Goal: Task Accomplishment & Management: Use online tool/utility

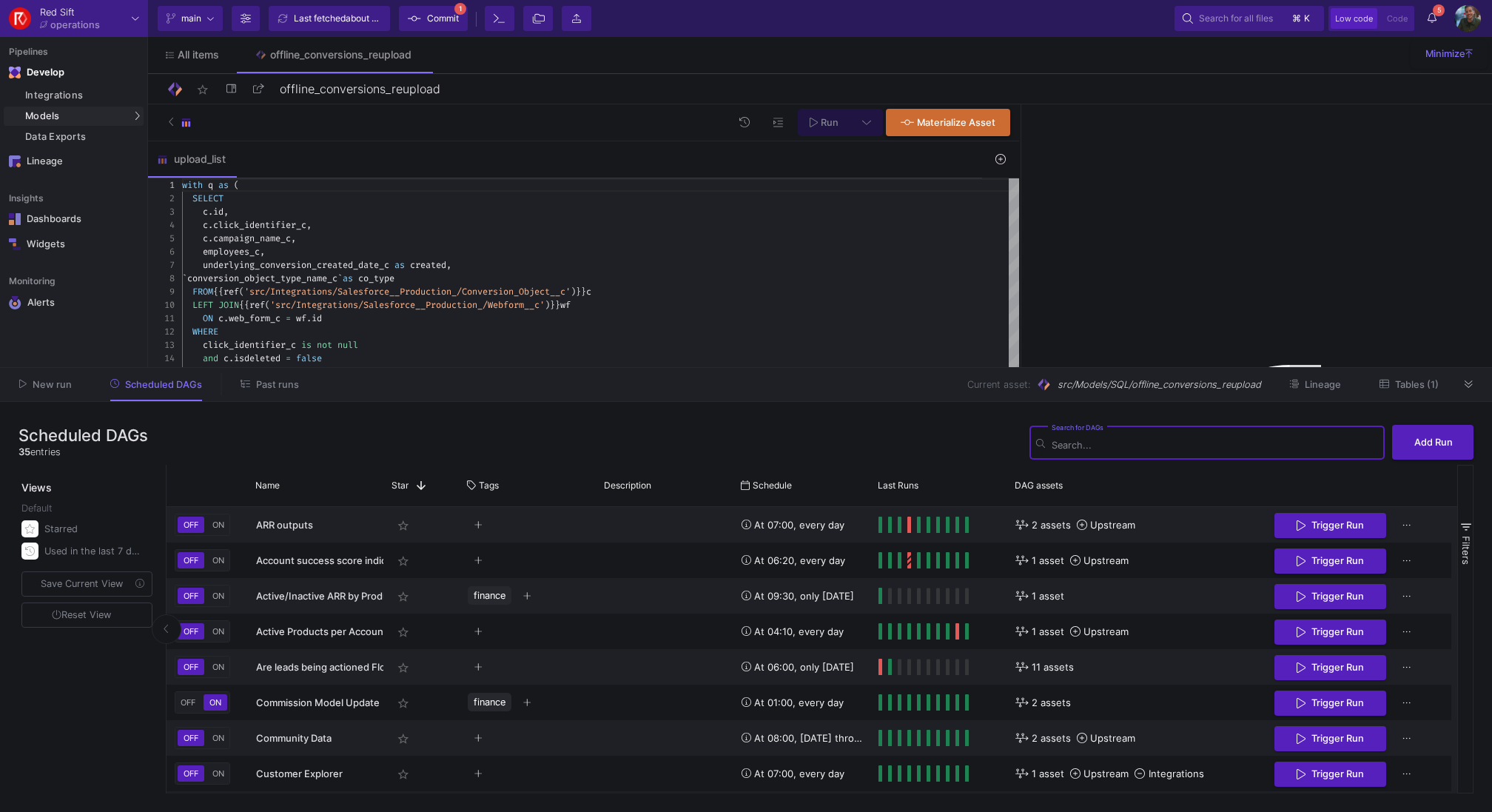
scroll to position [397, 0]
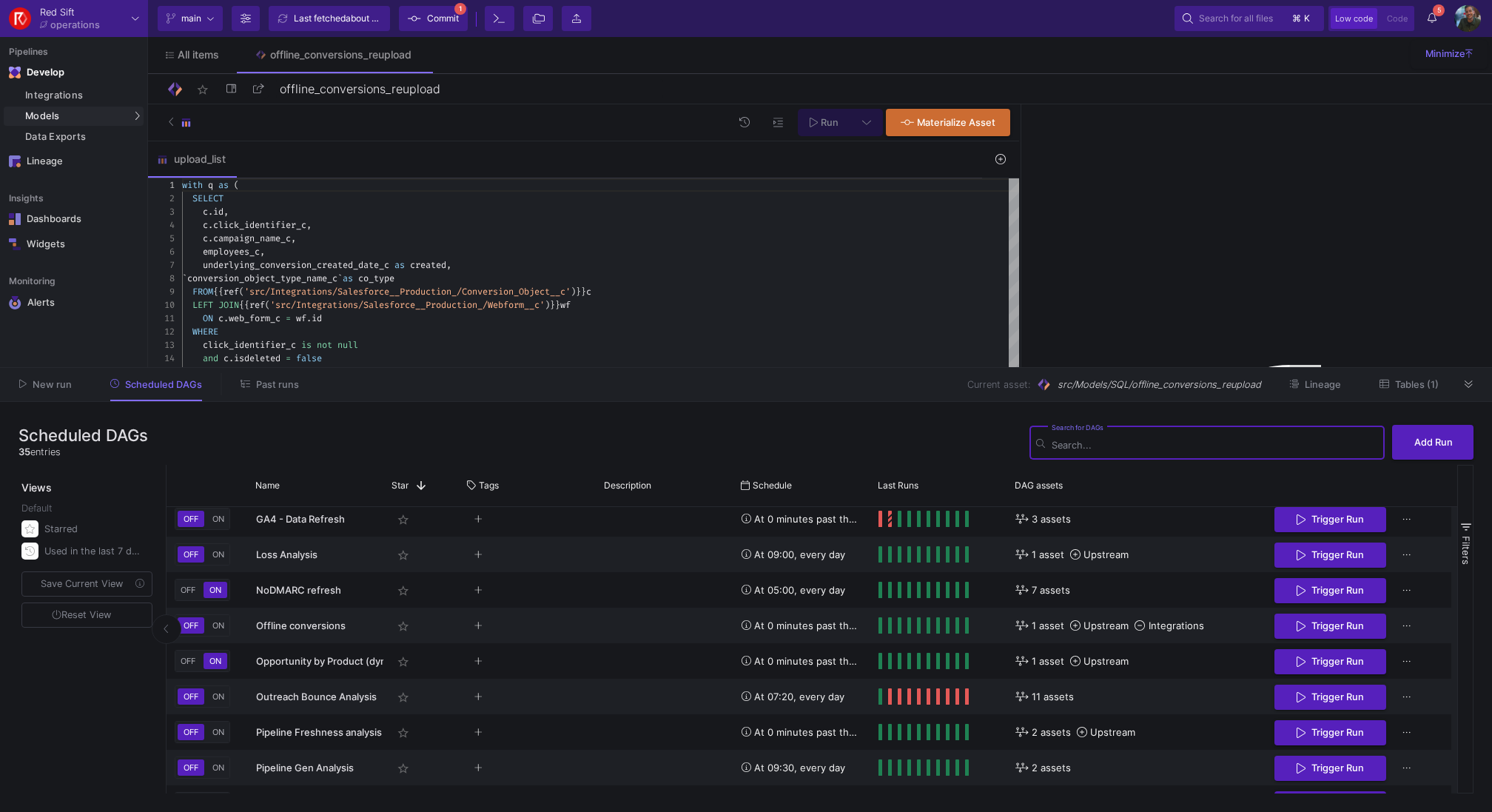
click at [1483, 378] on div "New run Scheduled DAGs Past runs Current asset: src/Models/SQL/offline_conversi…" at bounding box center [746, 384] width 1492 height 34
click at [1476, 384] on button at bounding box center [1468, 384] width 22 height 22
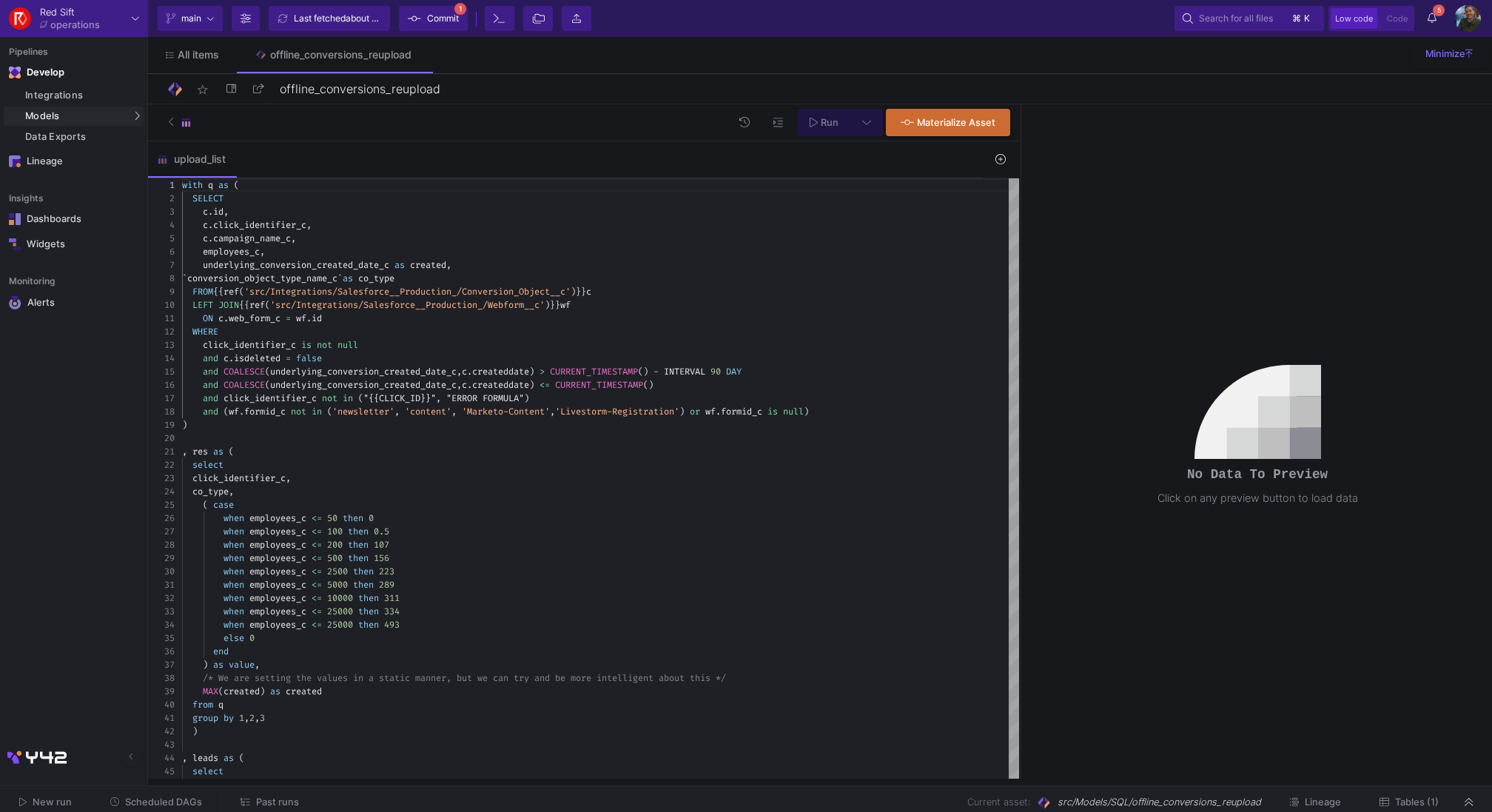
click at [171, 802] on span "Scheduled DAGs" at bounding box center [163, 801] width 77 height 11
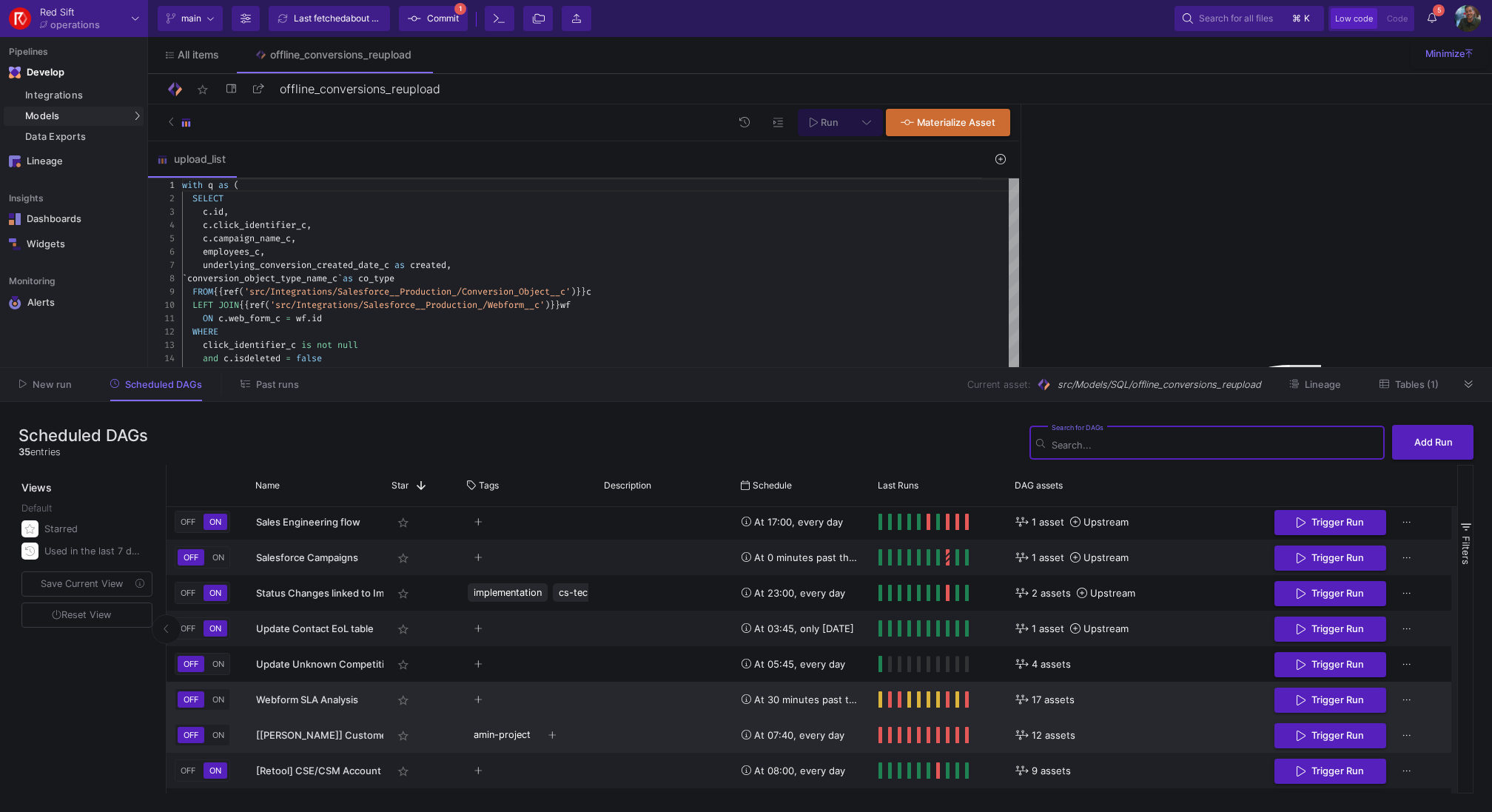
scroll to position [886, 0]
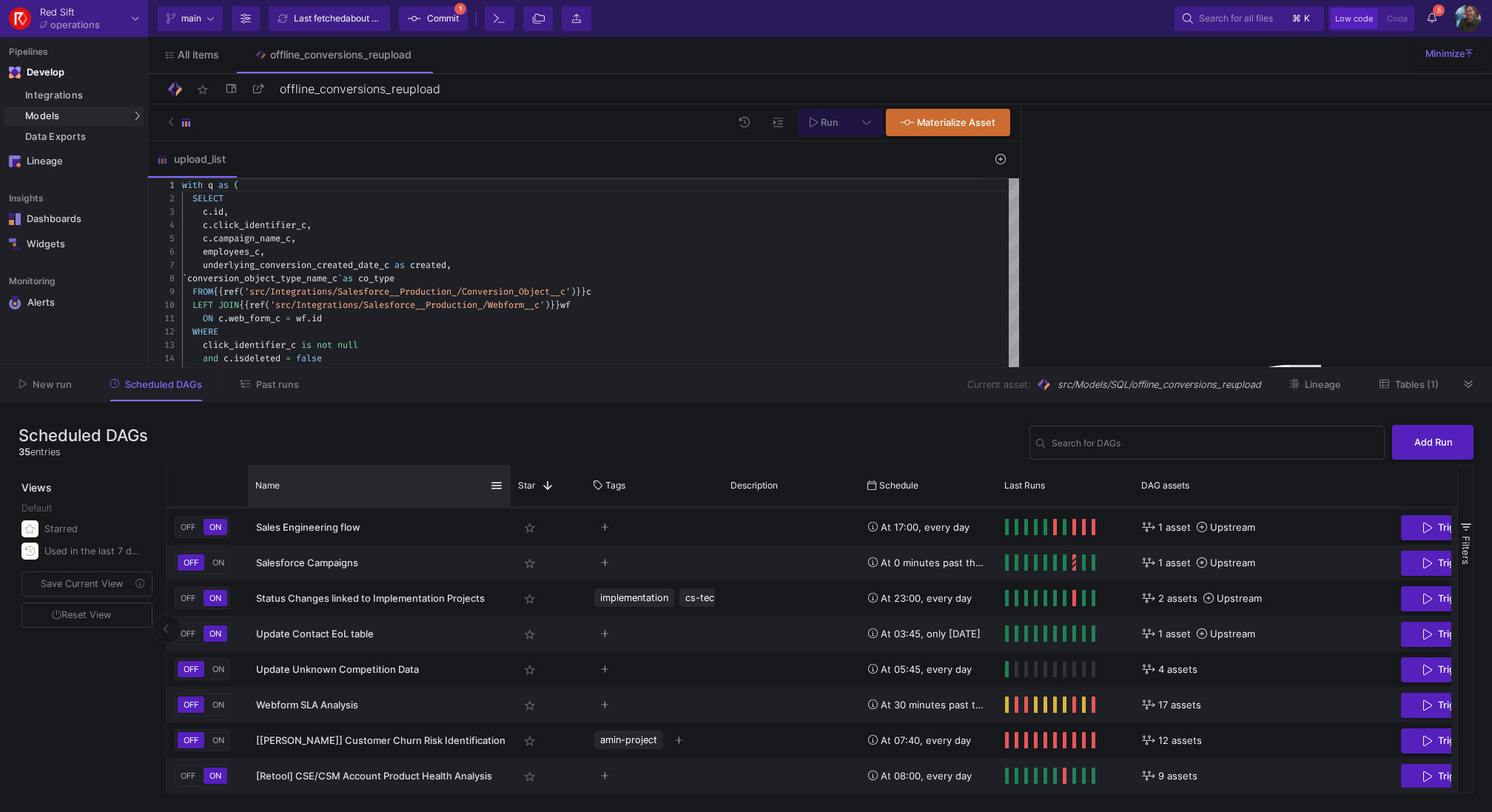
drag, startPoint x: 382, startPoint y: 490, endPoint x: 499, endPoint y: 495, distance: 117.1
click at [508, 495] on div at bounding box center [511, 485] width 6 height 41
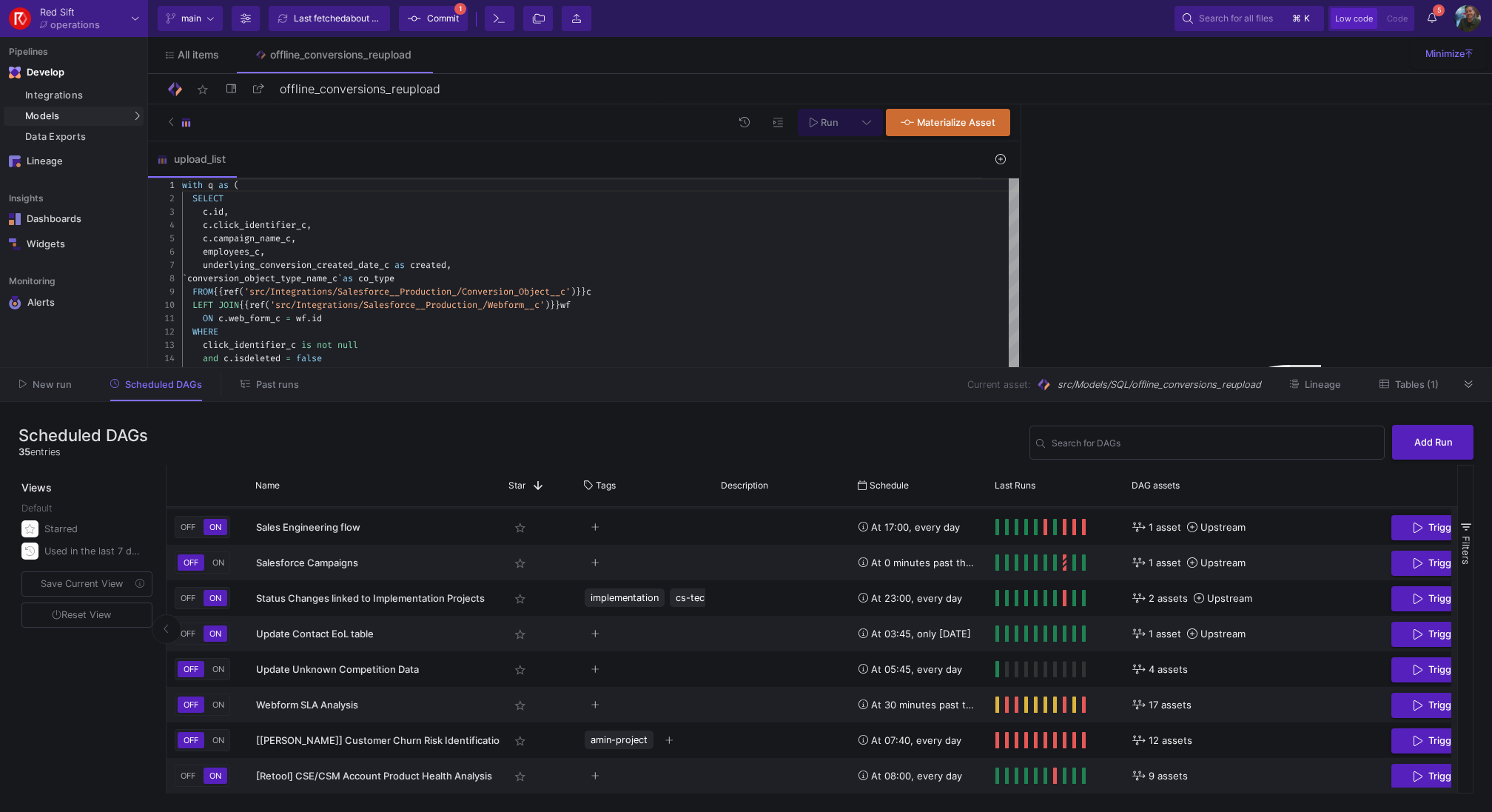
click at [1481, 381] on div "New run Scheduled DAGs Past runs Current asset: src/Models/SQL/offline_conversi…" at bounding box center [746, 384] width 1492 height 34
click at [1462, 391] on button at bounding box center [1468, 384] width 22 height 22
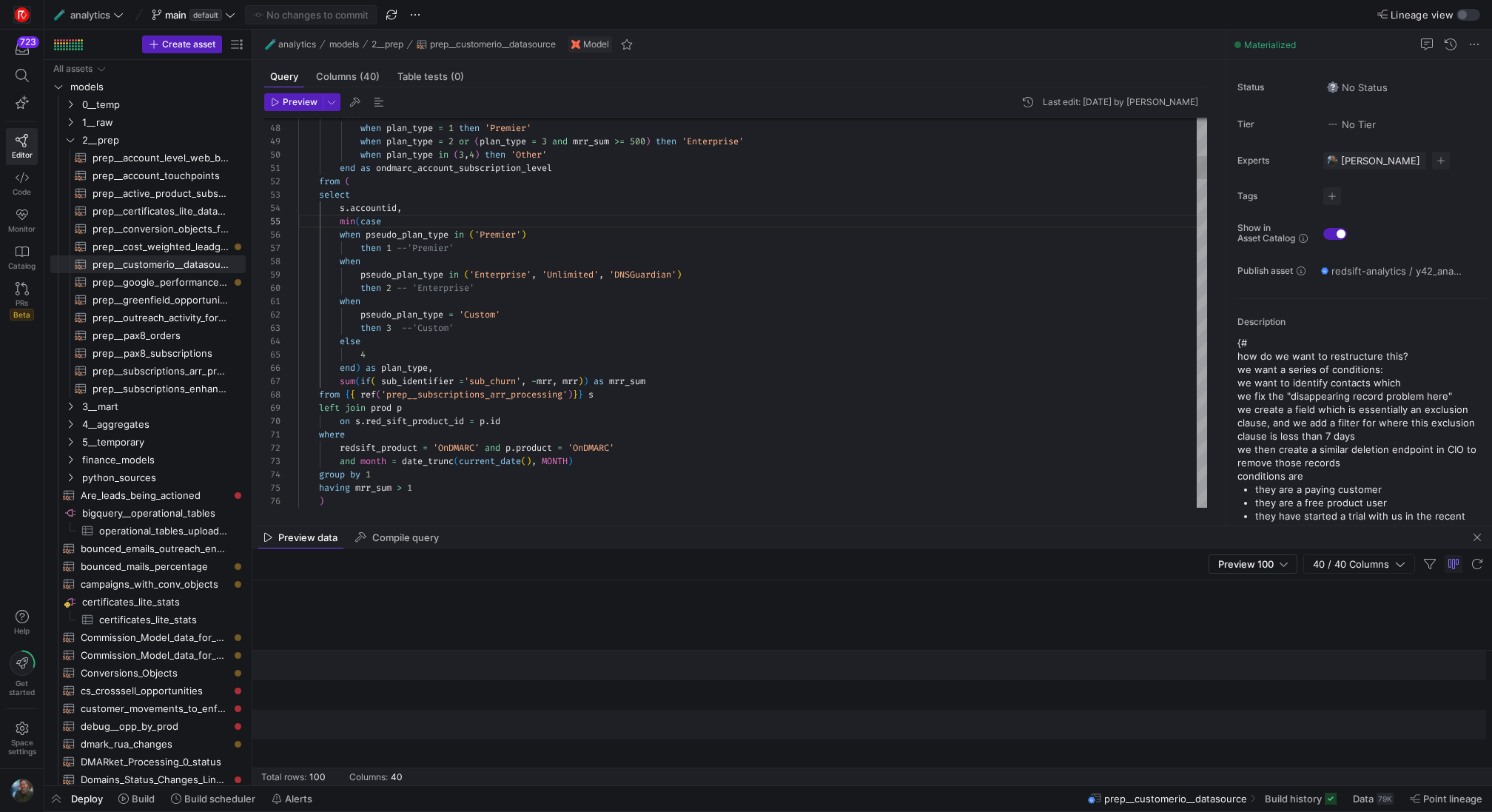
scroll to position [0, 2850]
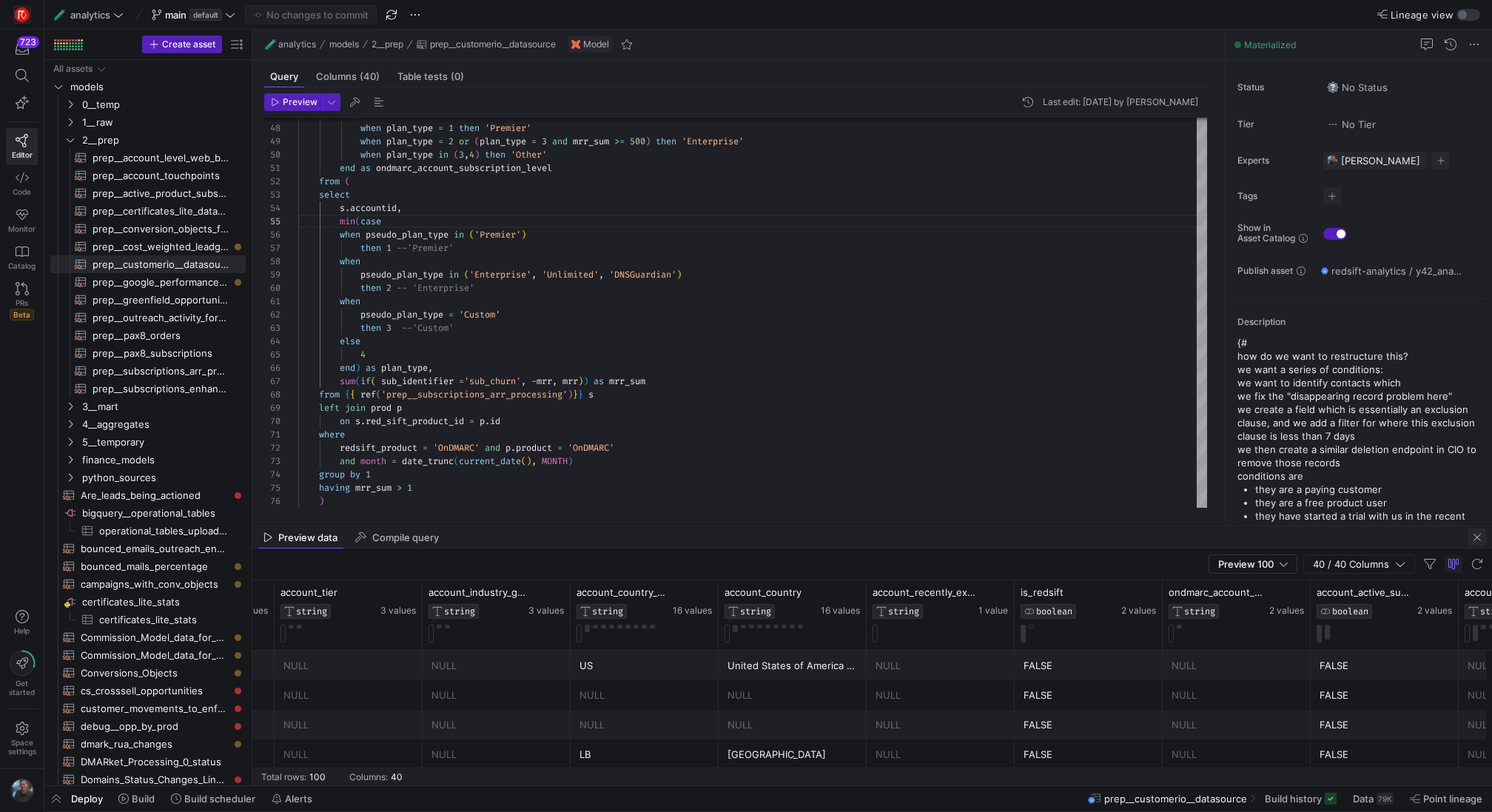
click at [1479, 540] on span "button" at bounding box center [1477, 537] width 18 height 18
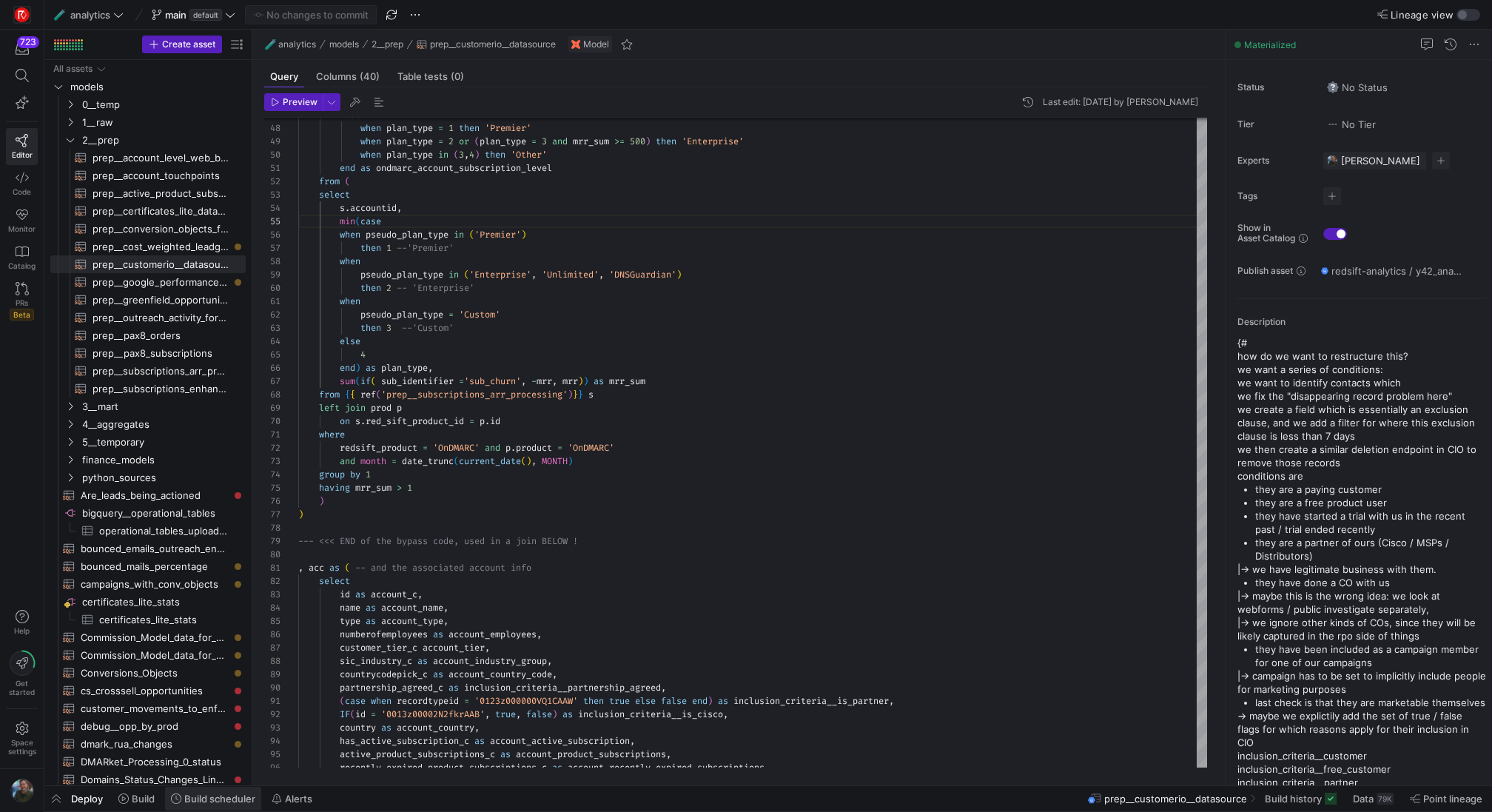
click at [225, 808] on span at bounding box center [213, 798] width 96 height 24
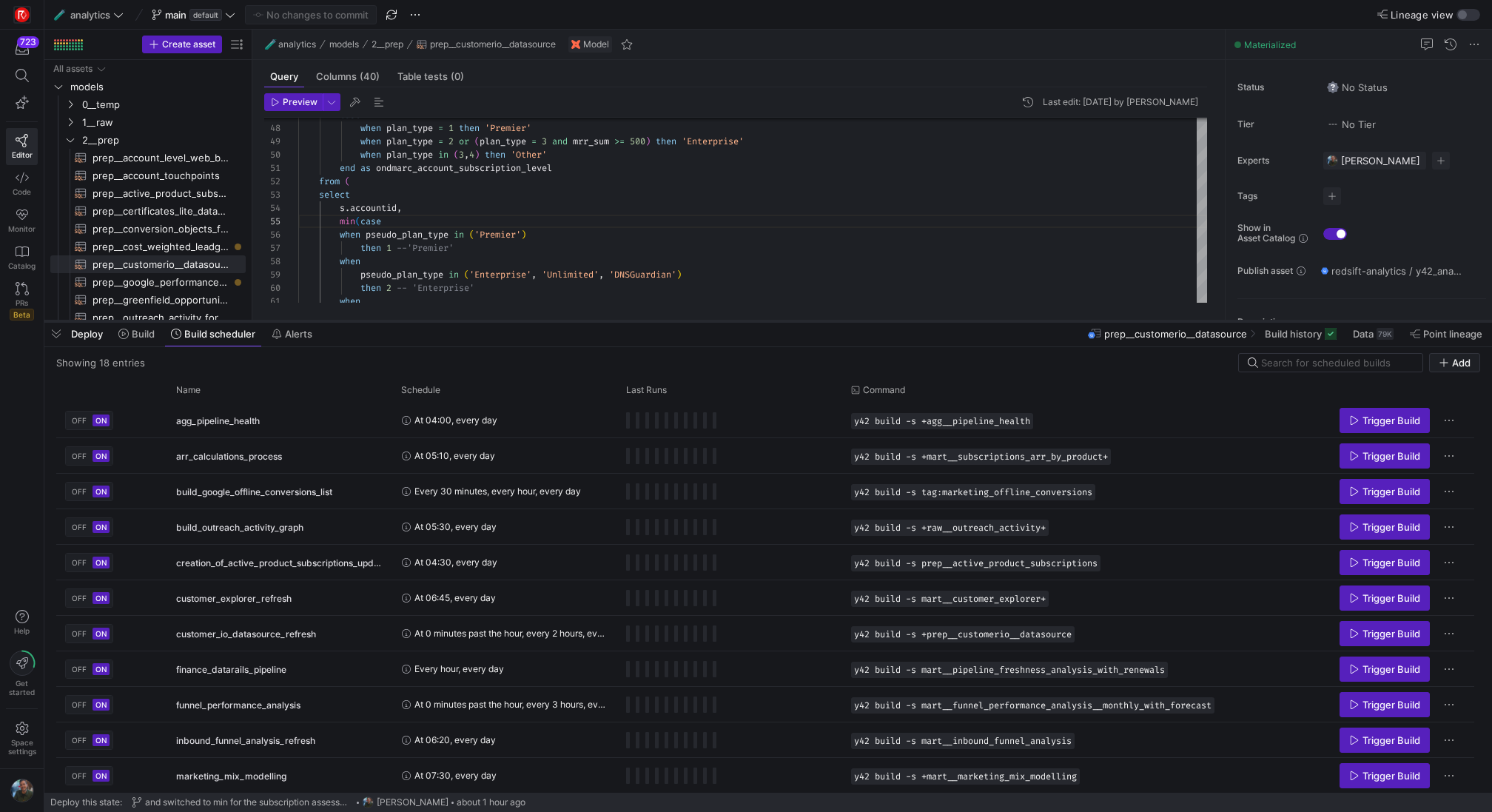
drag, startPoint x: 578, startPoint y: 541, endPoint x: 608, endPoint y: 321, distance: 222.0
click at [608, 321] on div at bounding box center [767, 321] width 1447 height 6
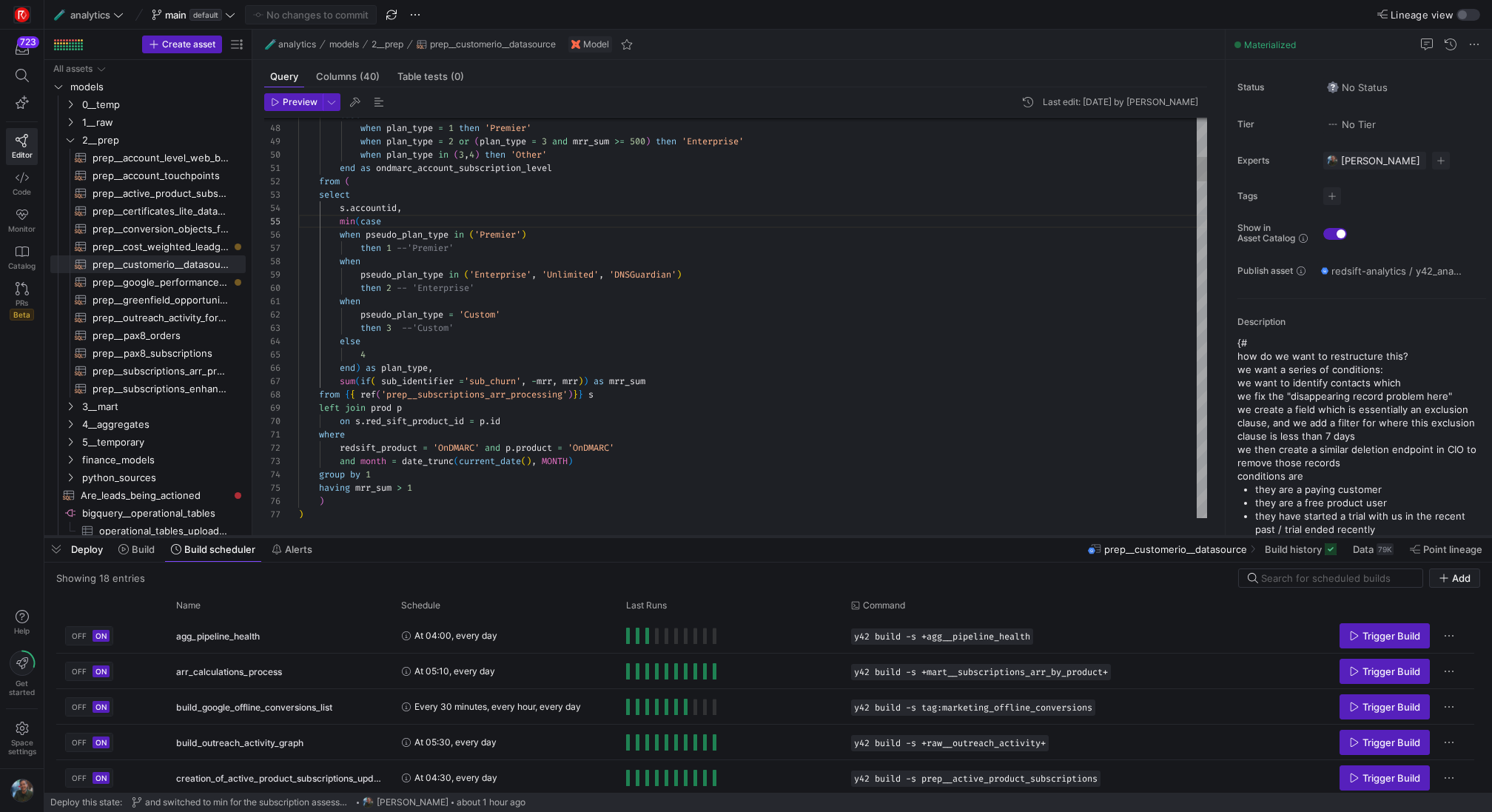
drag, startPoint x: 516, startPoint y: 321, endPoint x: 500, endPoint y: 536, distance: 215.6
click at [500, 536] on div at bounding box center [767, 536] width 1447 height 6
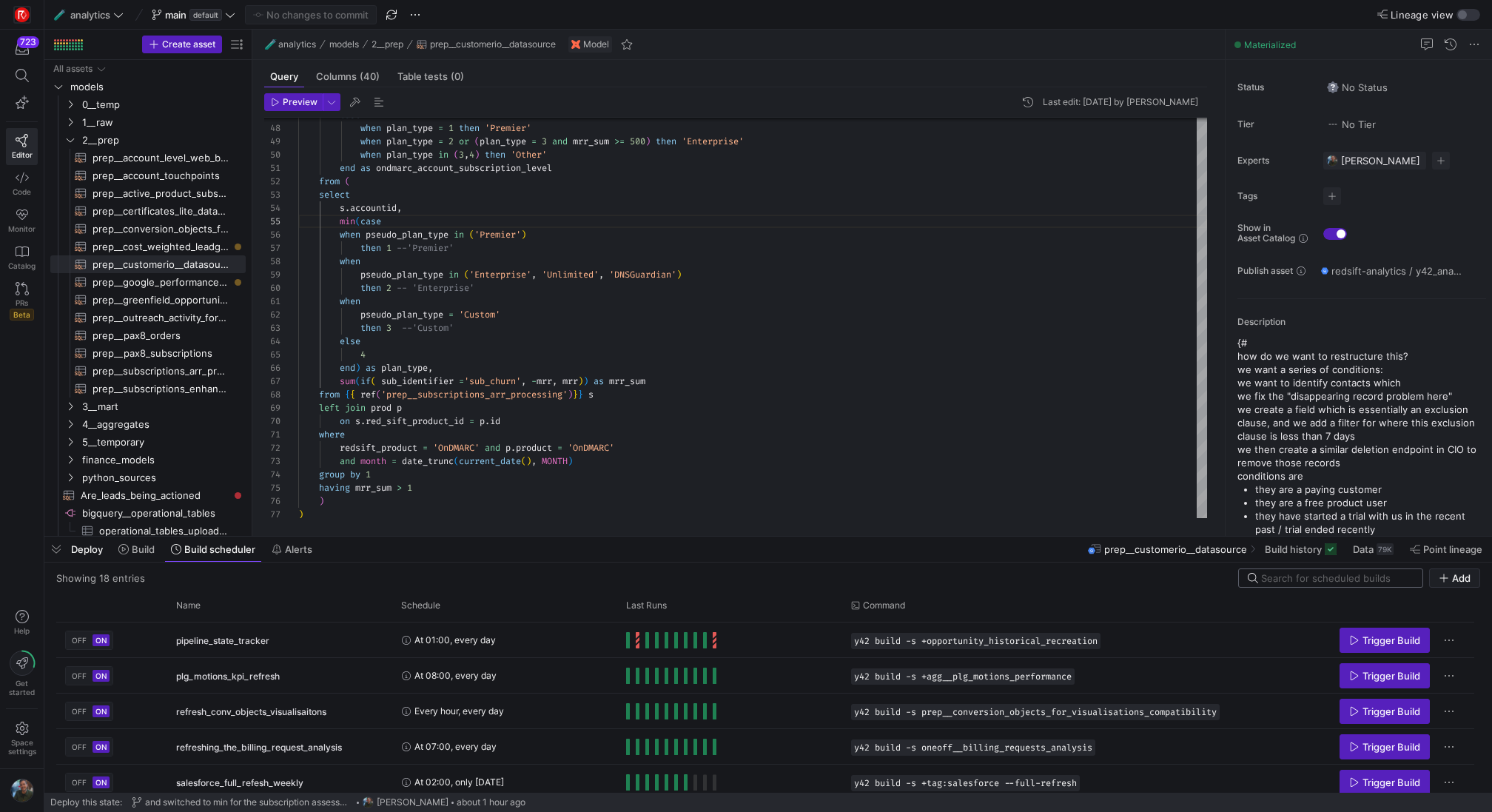
click at [1295, 574] on input at bounding box center [1337, 577] width 153 height 11
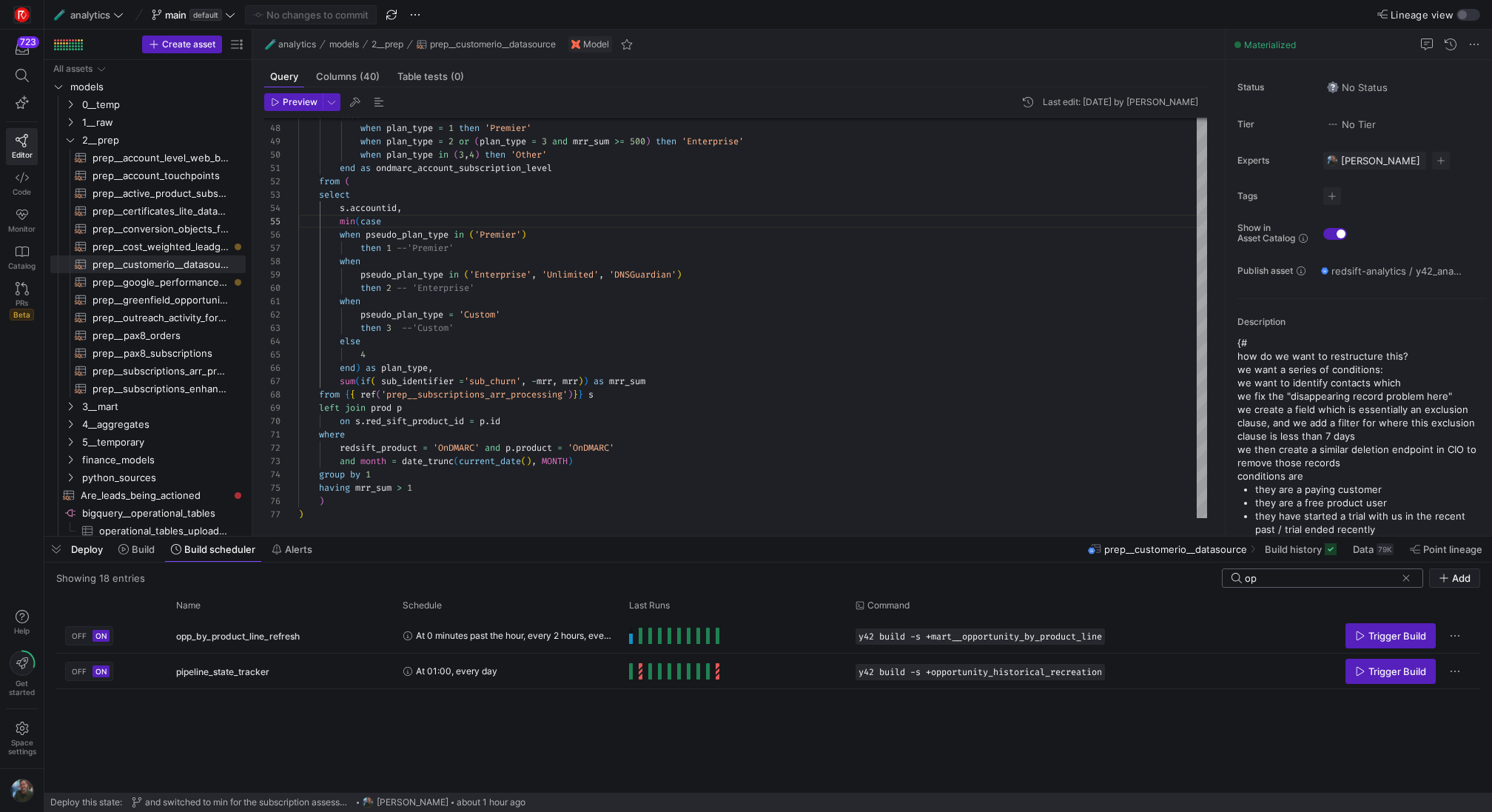
type input "o"
